Goal: Find specific page/section: Find specific page/section

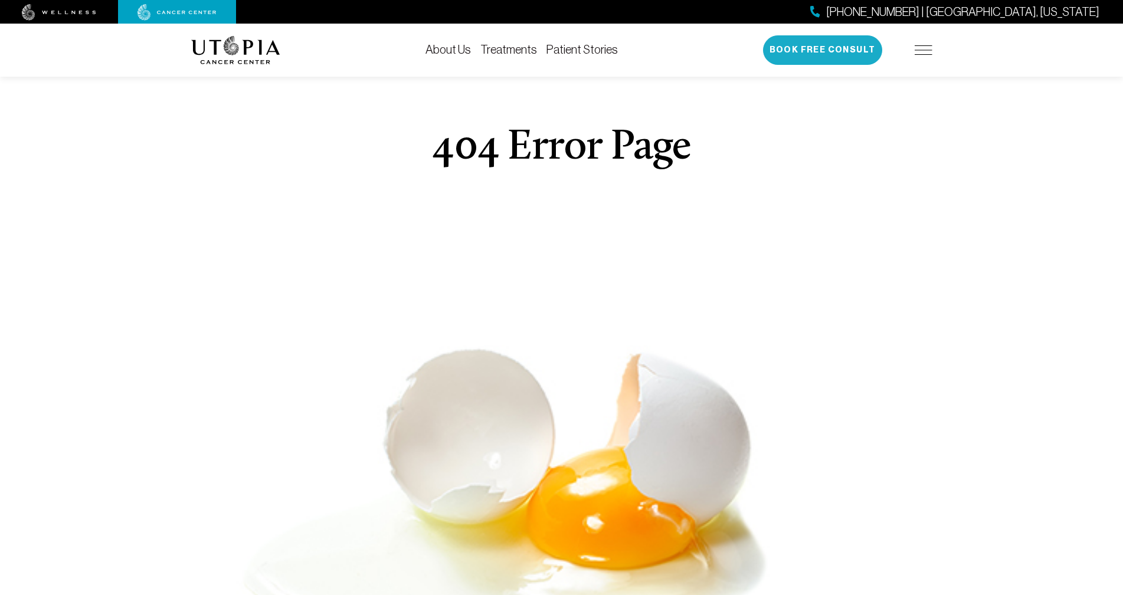
click at [790, 50] on button "Book Free Consult" at bounding box center [822, 50] width 119 height 30
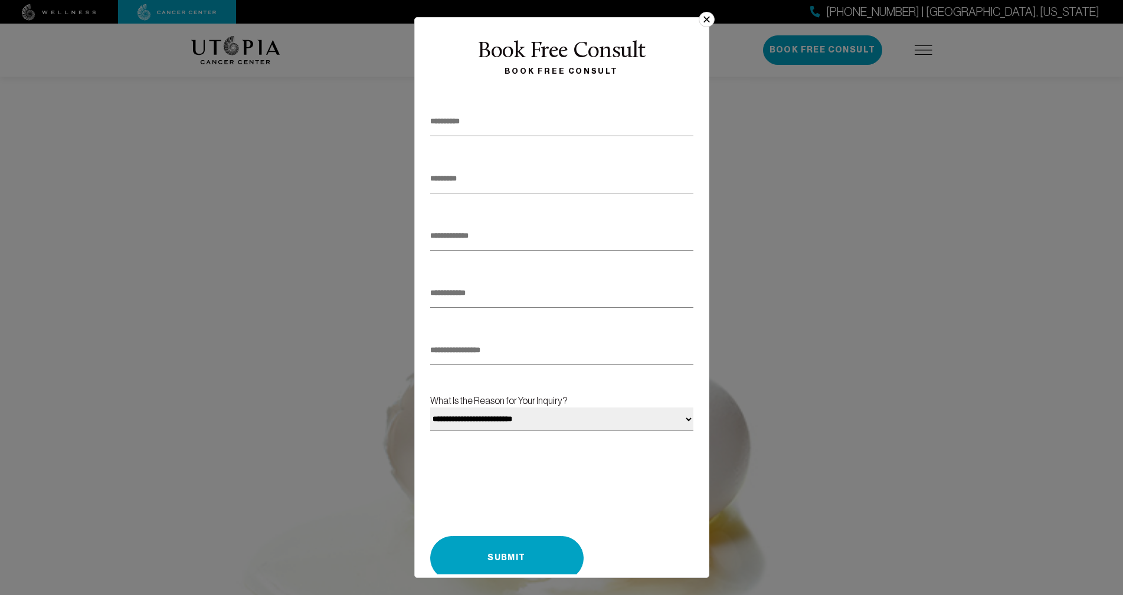
click at [706, 16] on button "×" at bounding box center [706, 19] width 15 height 15
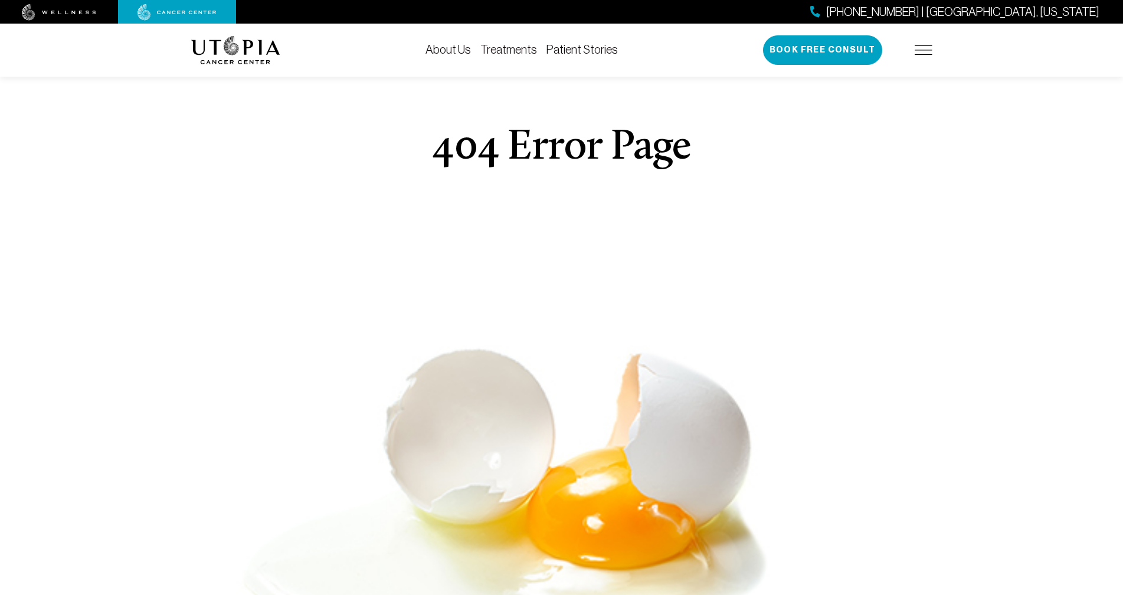
click at [457, 48] on link "About Us" at bounding box center [448, 49] width 45 height 13
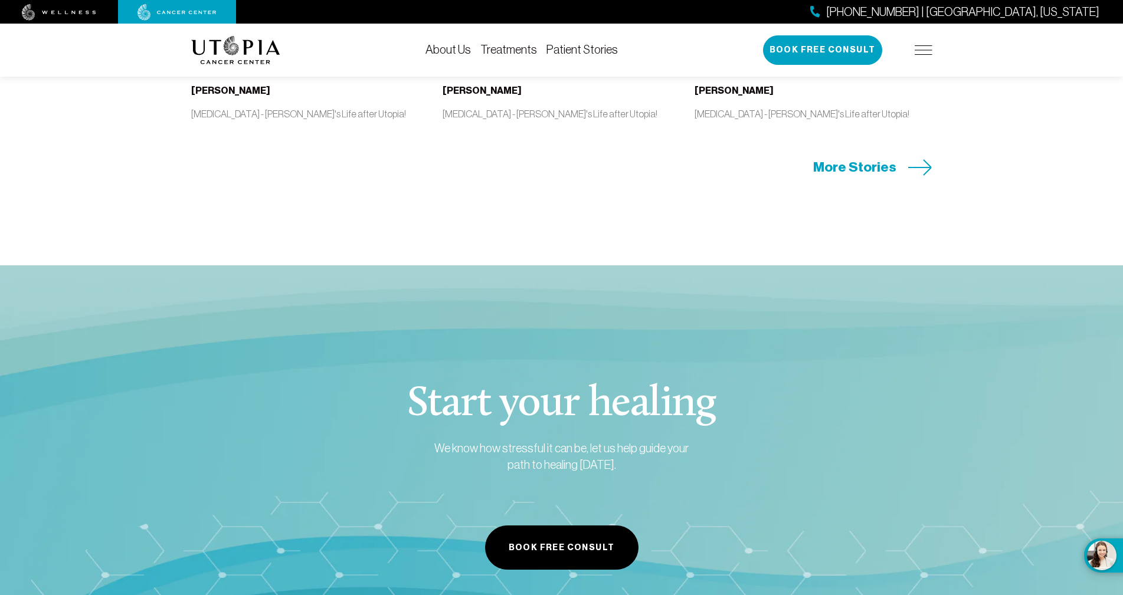
scroll to position [5375, 0]
